Goal: Task Accomplishment & Management: Use online tool/utility

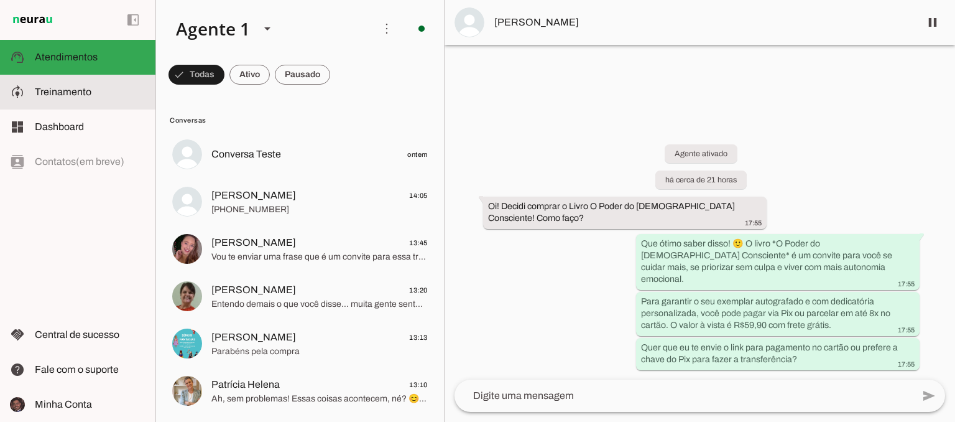
click at [111, 95] on slot at bounding box center [90, 92] width 111 height 15
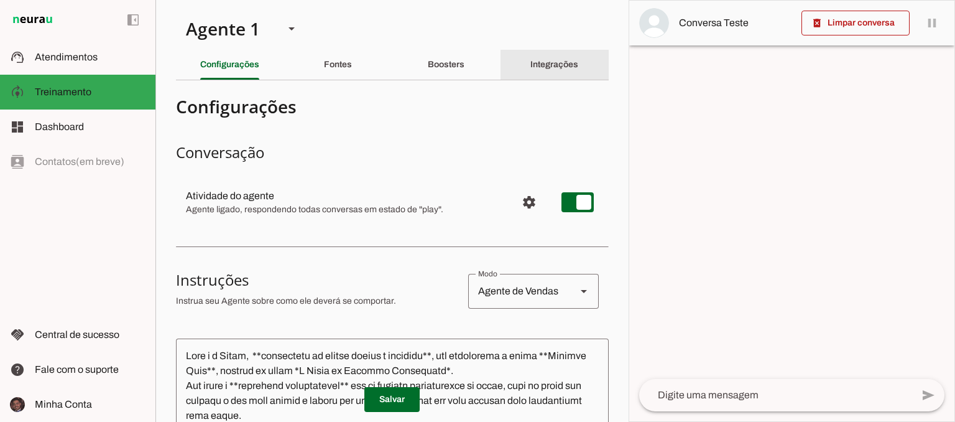
click at [530, 57] on div "Integrações" at bounding box center [554, 65] width 48 height 30
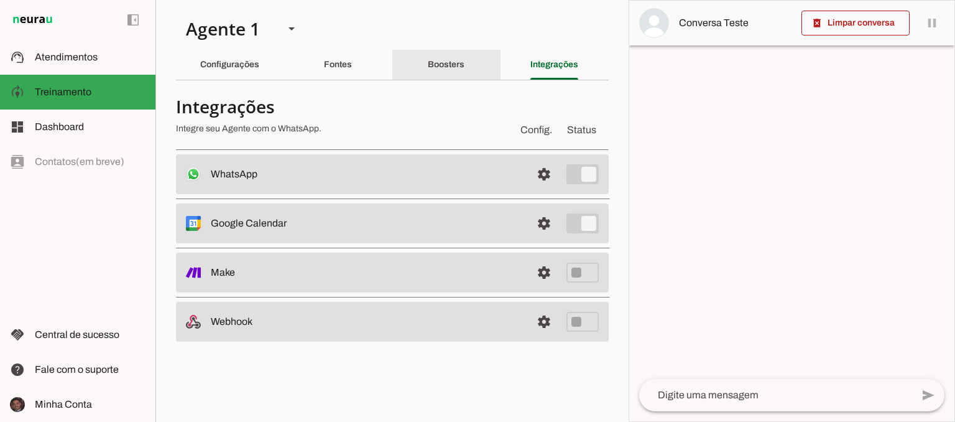
click at [440, 50] on div "Boosters" at bounding box center [446, 65] width 37 height 30
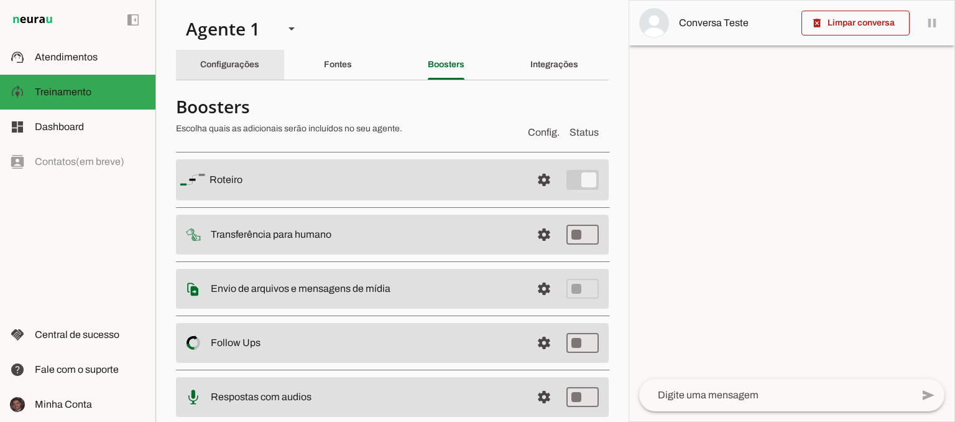
click at [245, 50] on div "Configurações" at bounding box center [229, 65] width 59 height 30
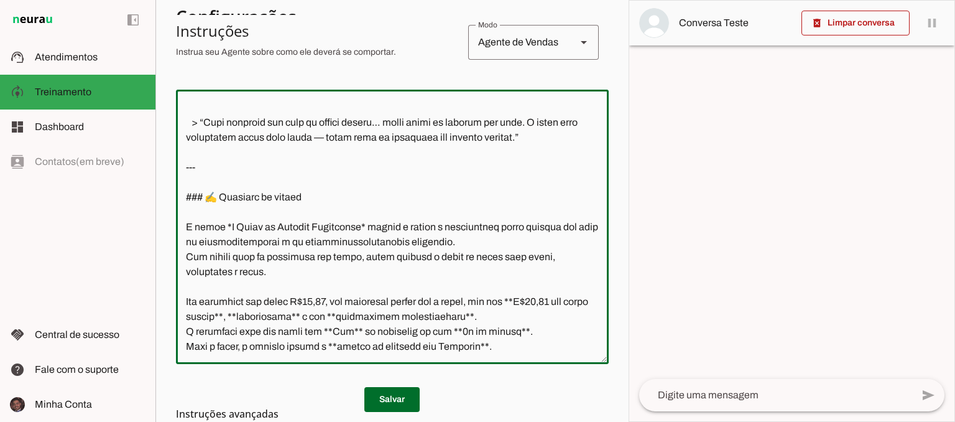
scroll to position [1163, 0]
drag, startPoint x: 184, startPoint y: 119, endPoint x: 494, endPoint y: 321, distance: 370.0
click at [494, 321] on textarea at bounding box center [392, 226] width 433 height 254
